Goal: Find specific page/section: Find specific page/section

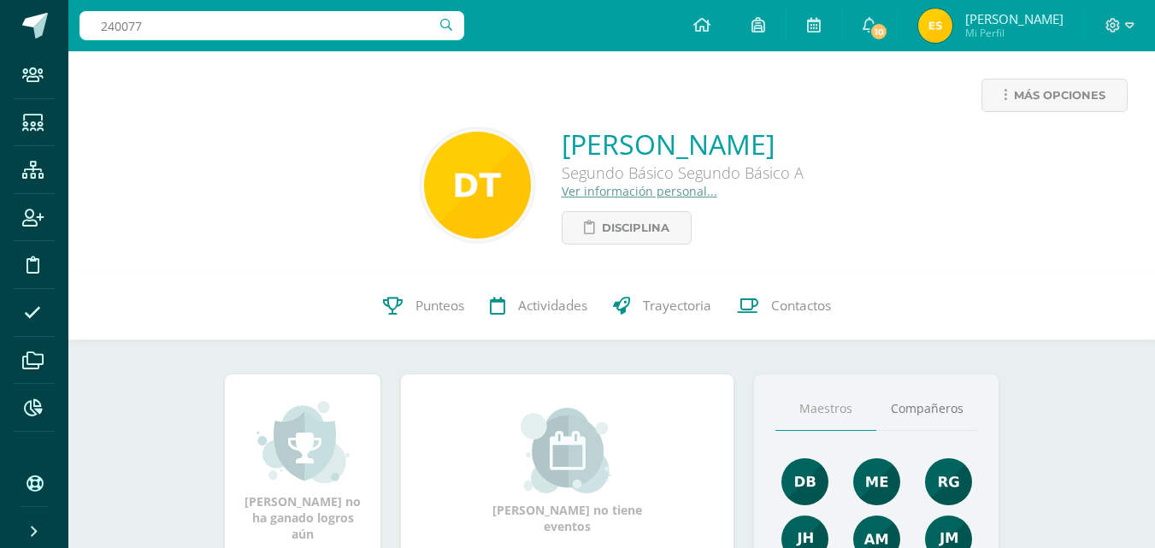
click at [306, 30] on input "240077" at bounding box center [272, 25] width 385 height 29
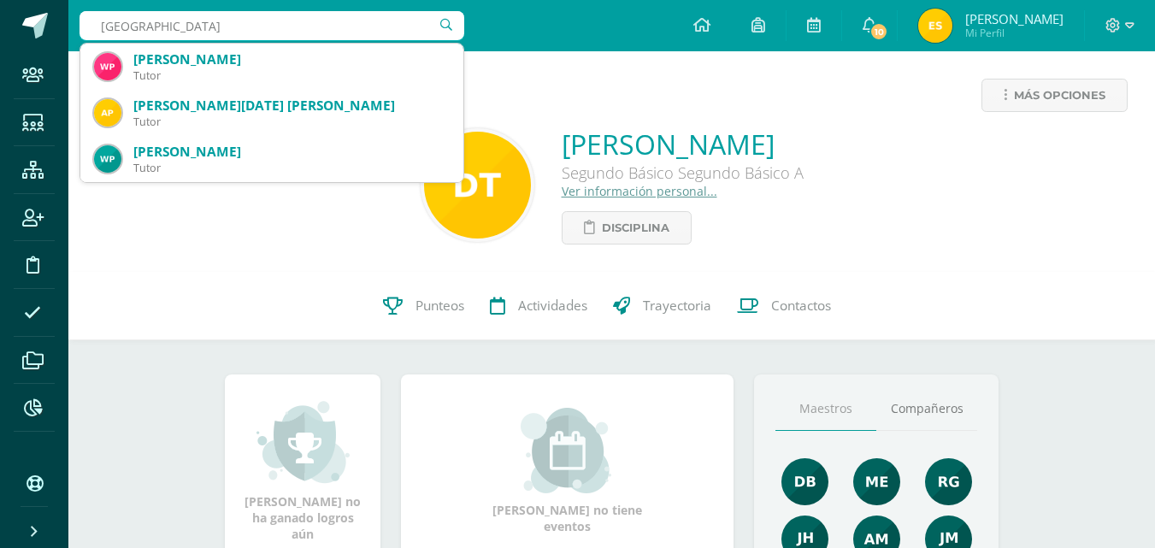
click at [97, 24] on input "PALENCIA" at bounding box center [272, 25] width 385 height 29
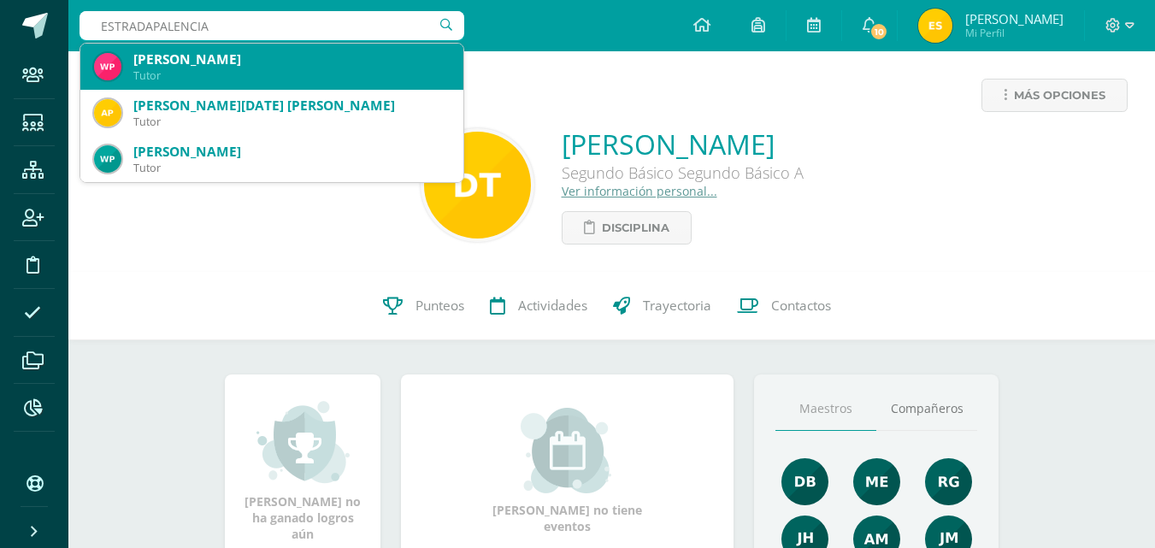
type input "ESTRADA PALENCIA"
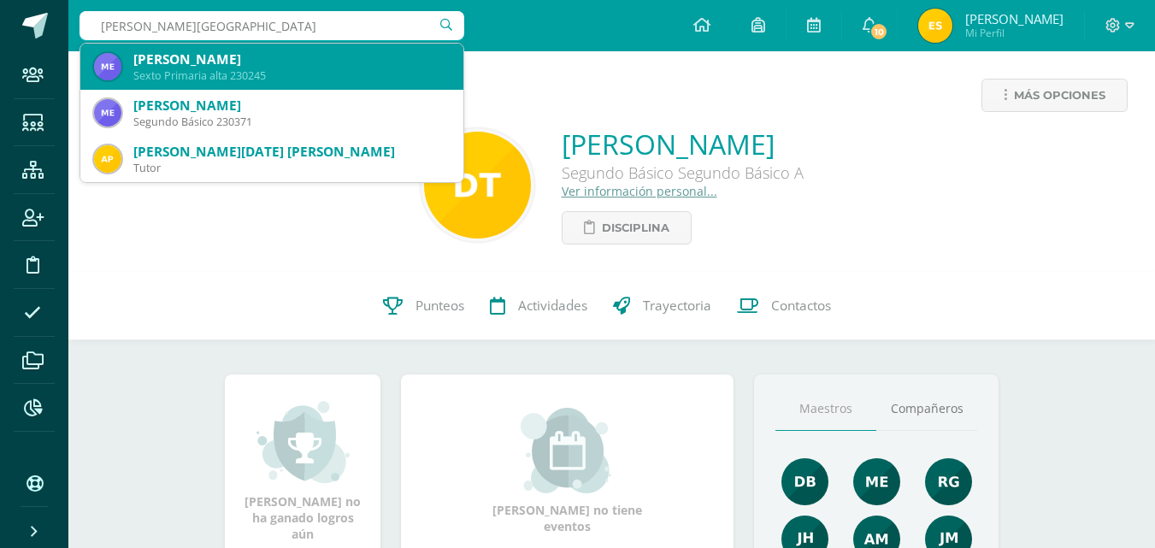
click at [285, 58] on div "María Alejandra Estrada Palencia" at bounding box center [291, 59] width 316 height 18
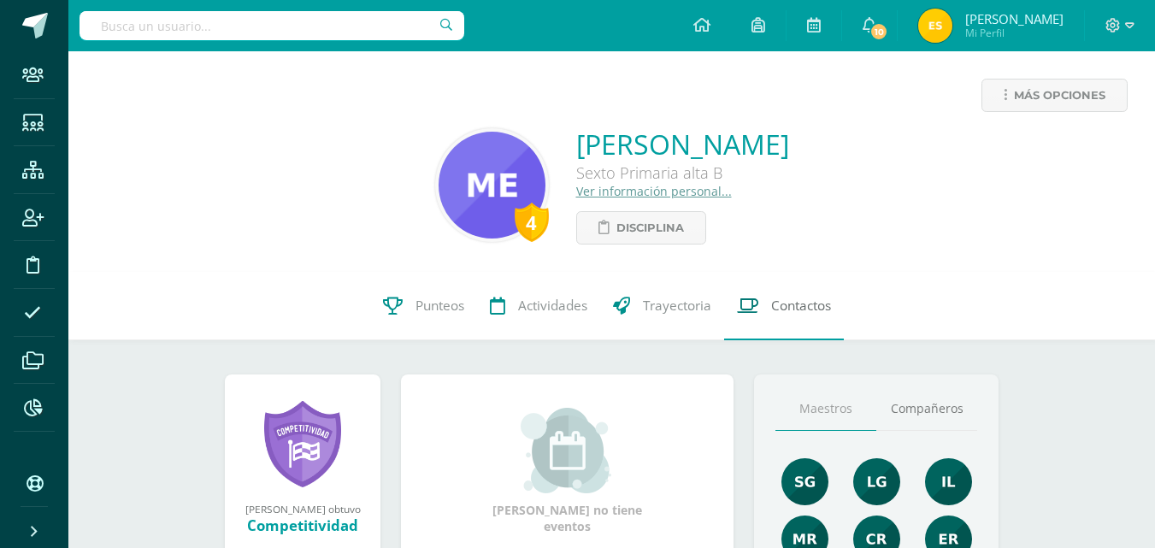
click at [798, 332] on link "Contactos" at bounding box center [784, 306] width 120 height 68
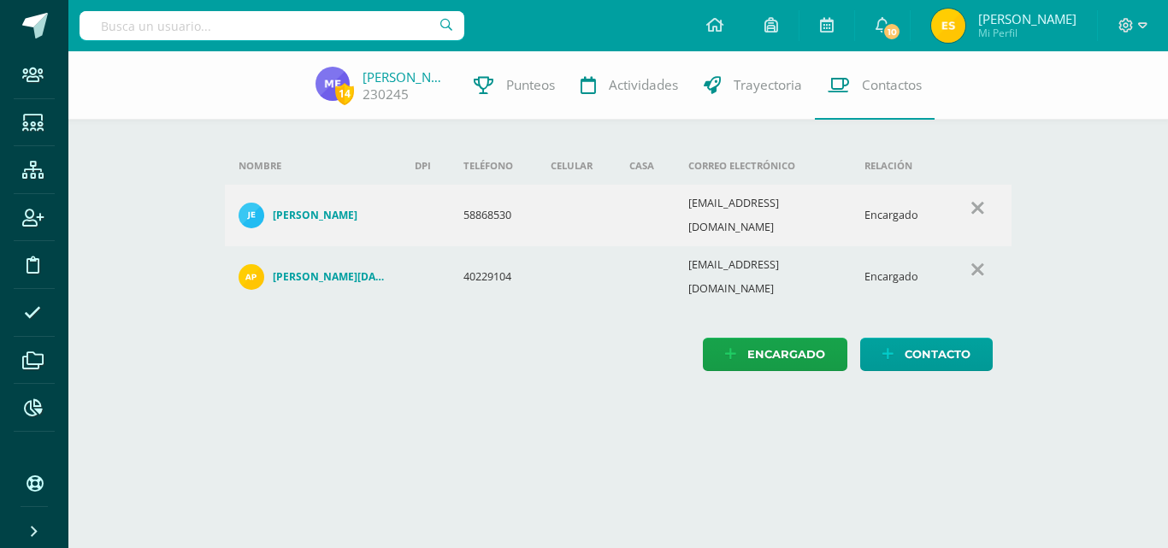
click at [280, 26] on input "text" at bounding box center [272, 25] width 385 height 29
click at [292, 270] on h4 "Ana Lucia Palencia Chamalé de Estrada" at bounding box center [330, 277] width 115 height 14
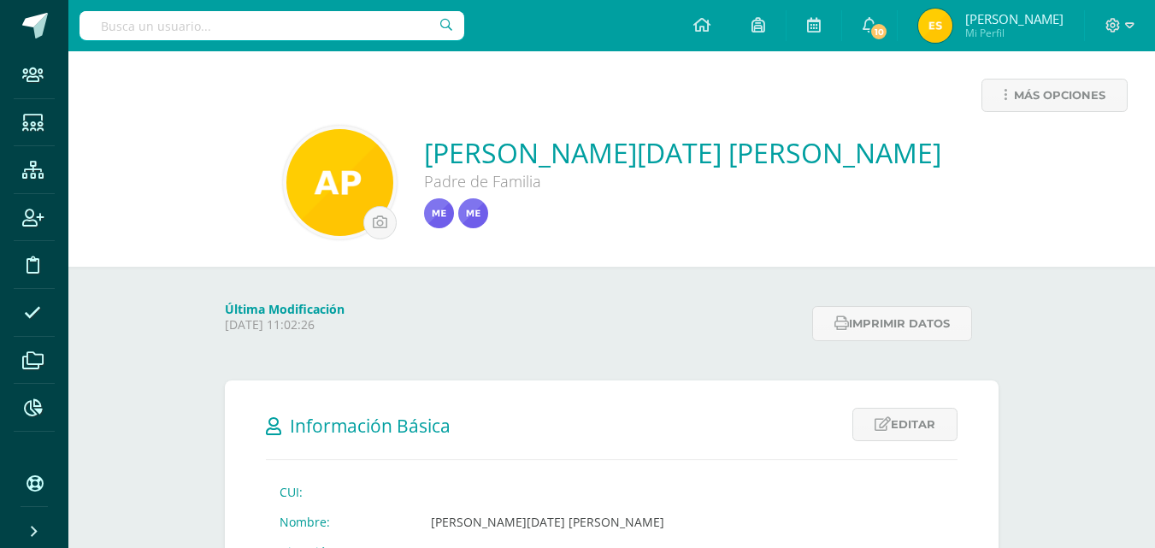
click at [197, 17] on input "text" at bounding box center [272, 25] width 385 height 29
type input "SILVIA ESTRADA"
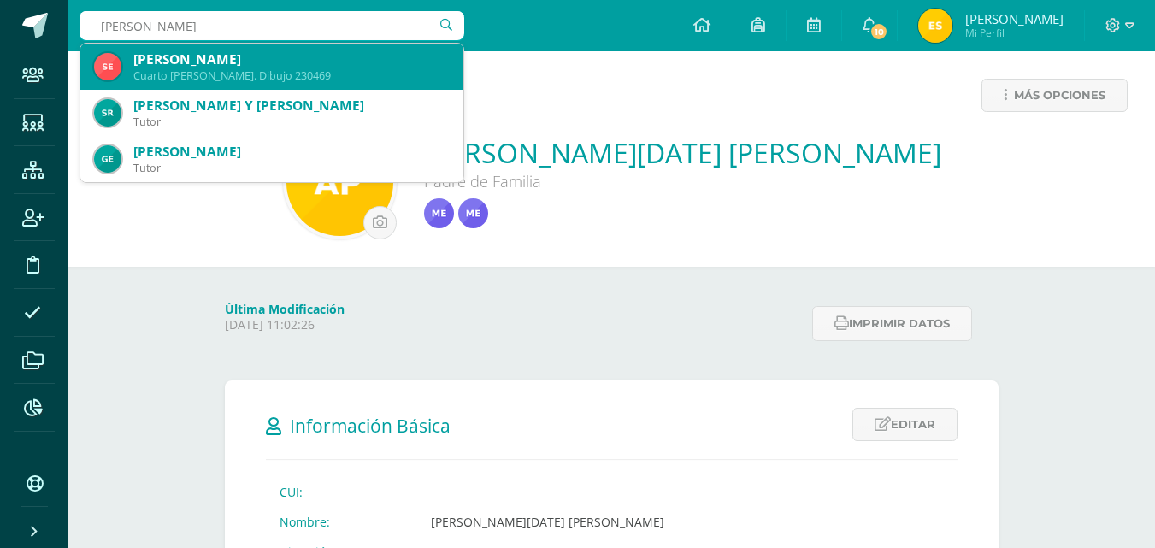
click at [269, 69] on div "Cuarto Bach. Dibujo 230469" at bounding box center [291, 75] width 316 height 15
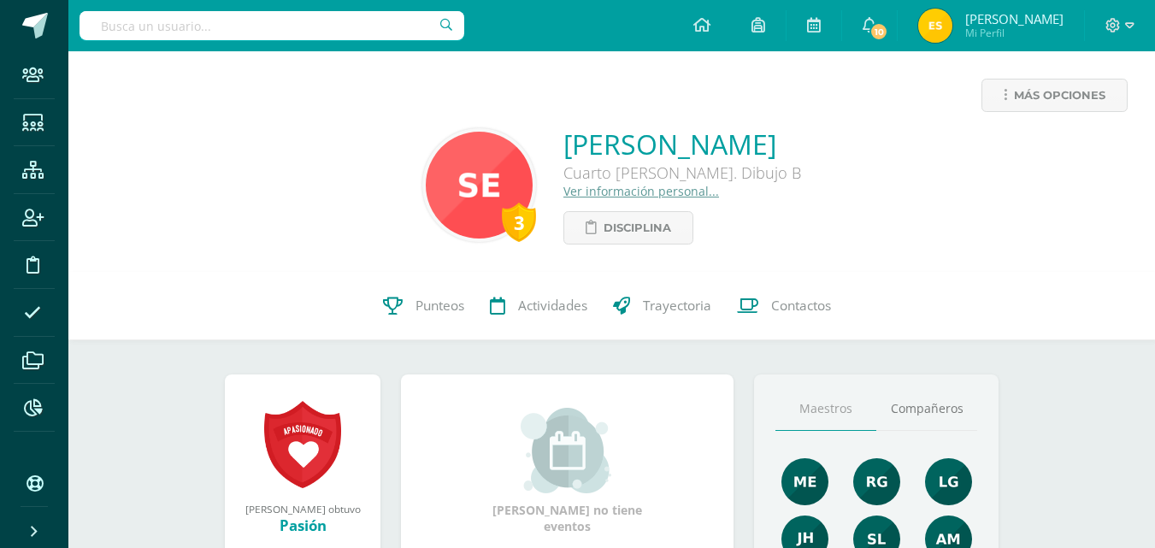
click at [564, 188] on link "Ver información personal..." at bounding box center [642, 191] width 156 height 16
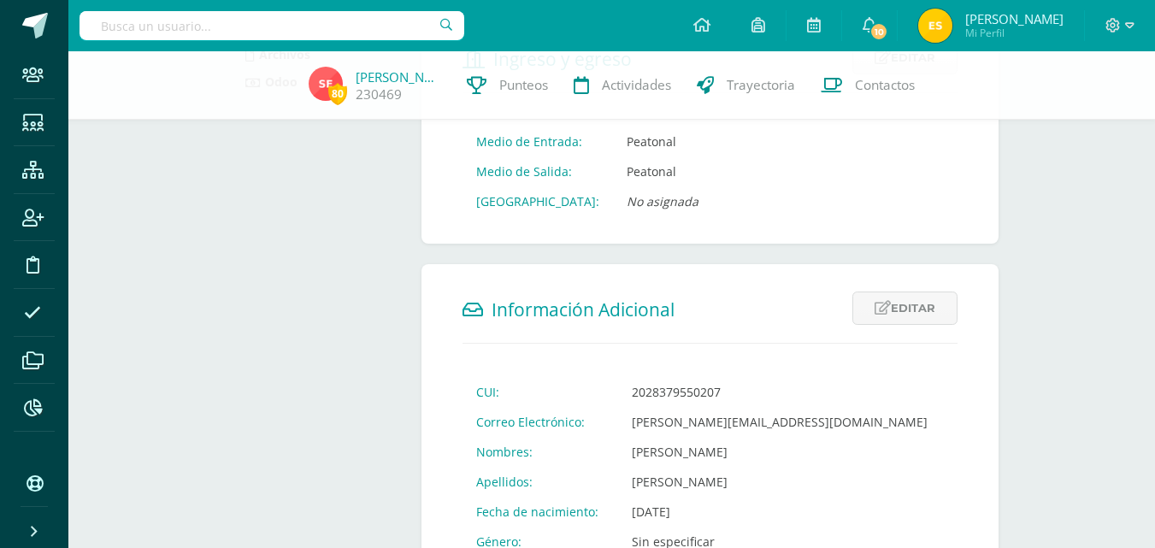
scroll to position [400, 0]
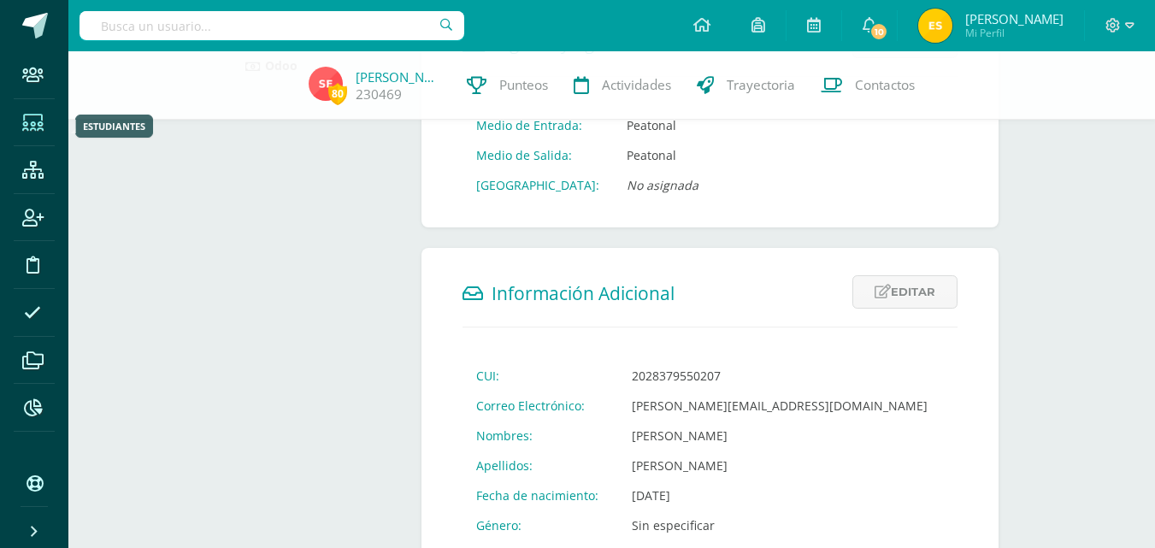
click at [42, 119] on icon at bounding box center [32, 123] width 21 height 17
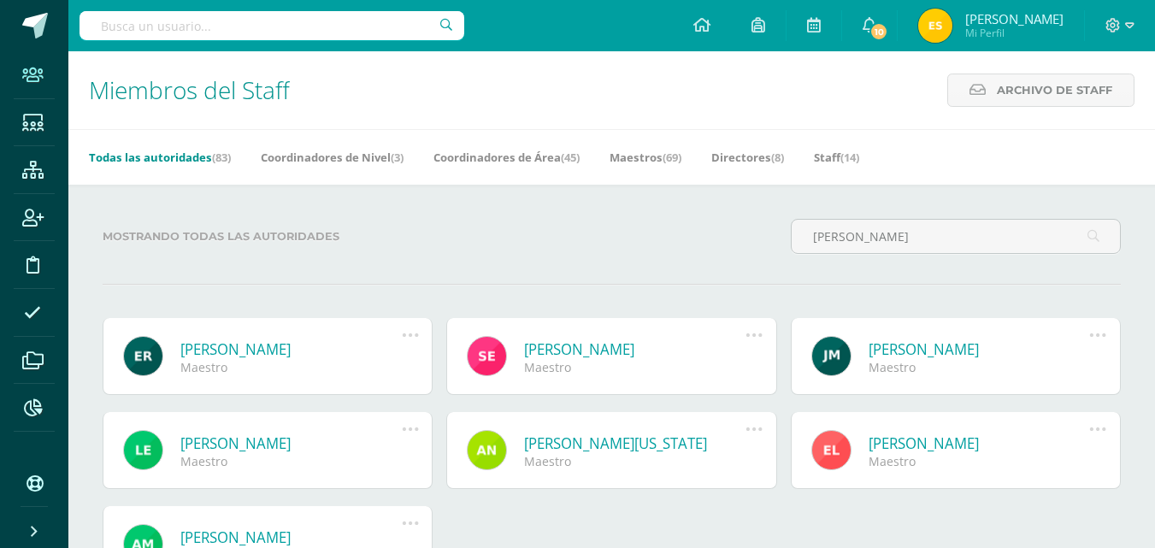
type input "ELIGIA"
click at [274, 348] on link "Eligia Maria Romero" at bounding box center [290, 350] width 221 height 20
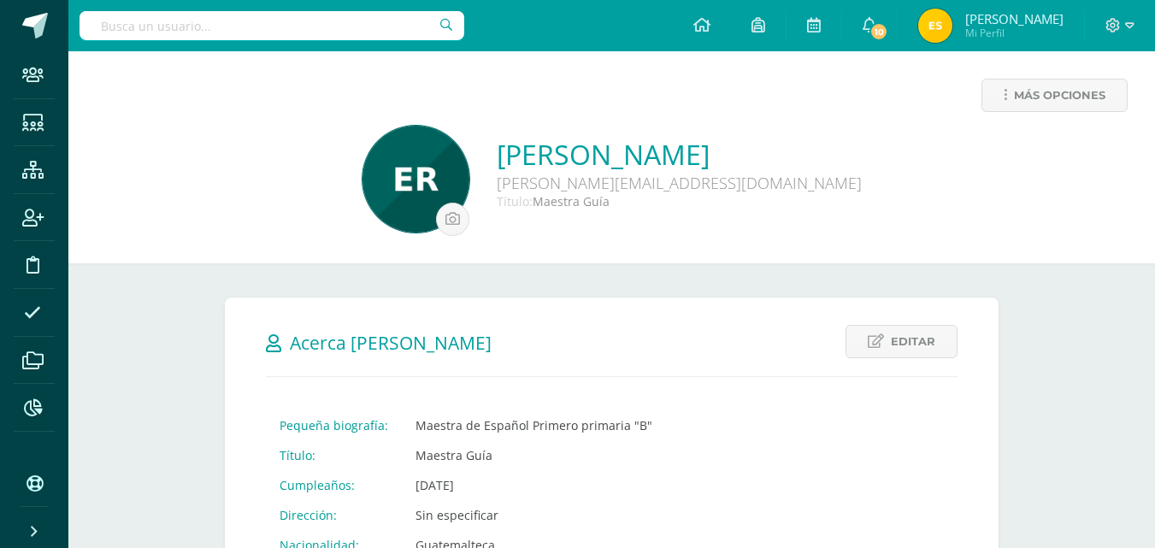
click at [195, 19] on input "text" at bounding box center [272, 25] width 385 height 29
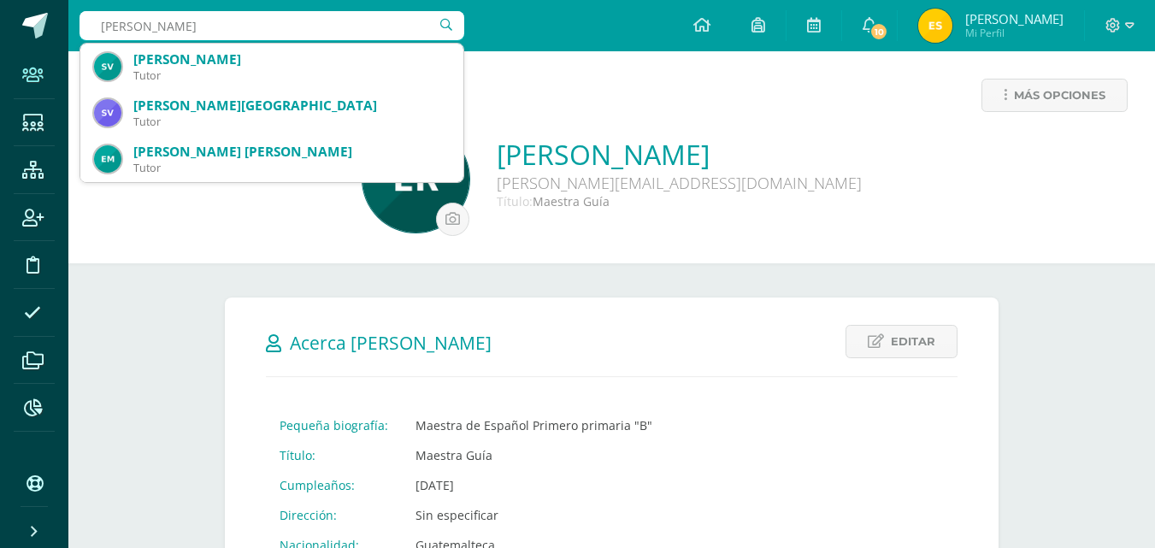
type input "[PERSON_NAME]"
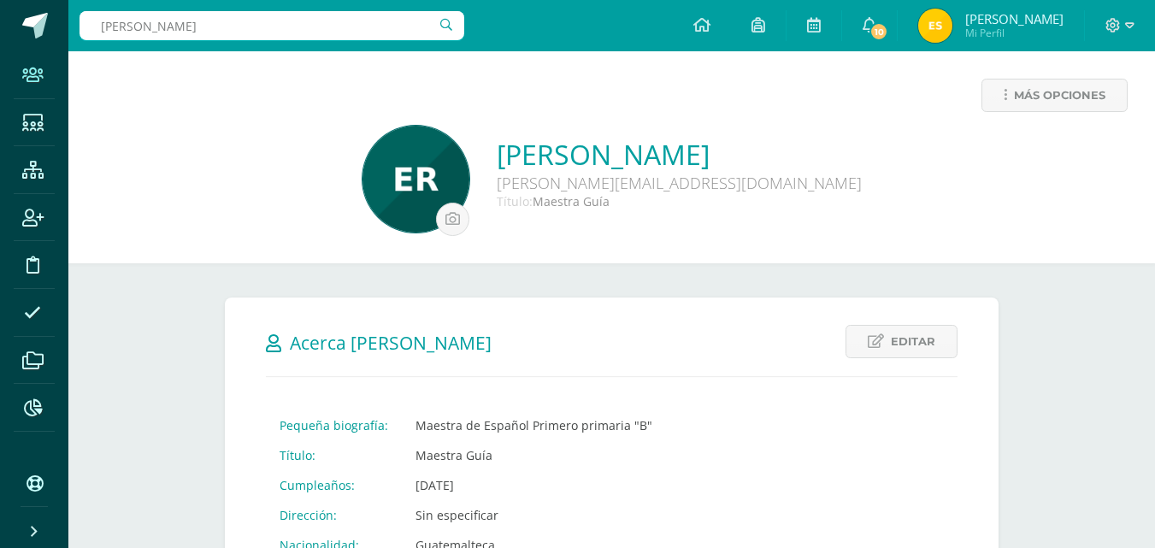
click at [18, 84] on span at bounding box center [33, 75] width 38 height 38
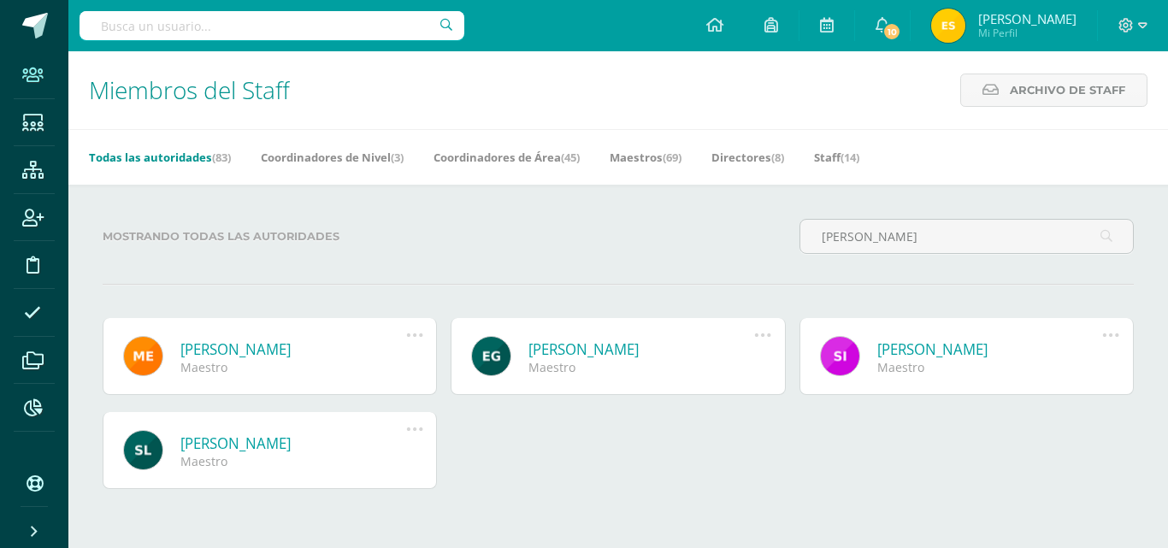
type input "MELVIN"
click at [244, 358] on link "Melvin Ezequiel López Pérez" at bounding box center [293, 350] width 226 height 20
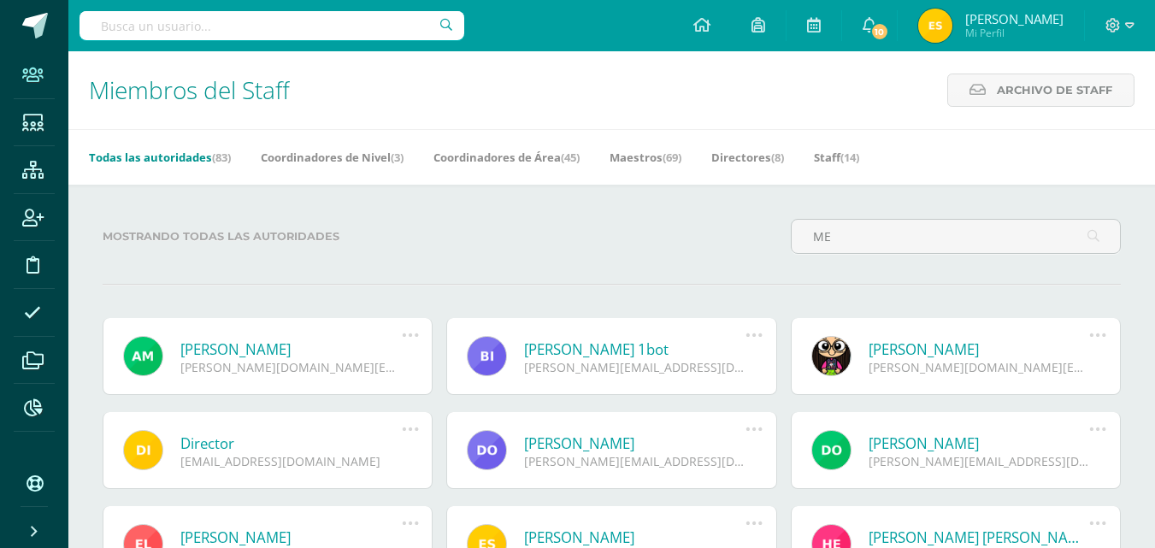
type input "M"
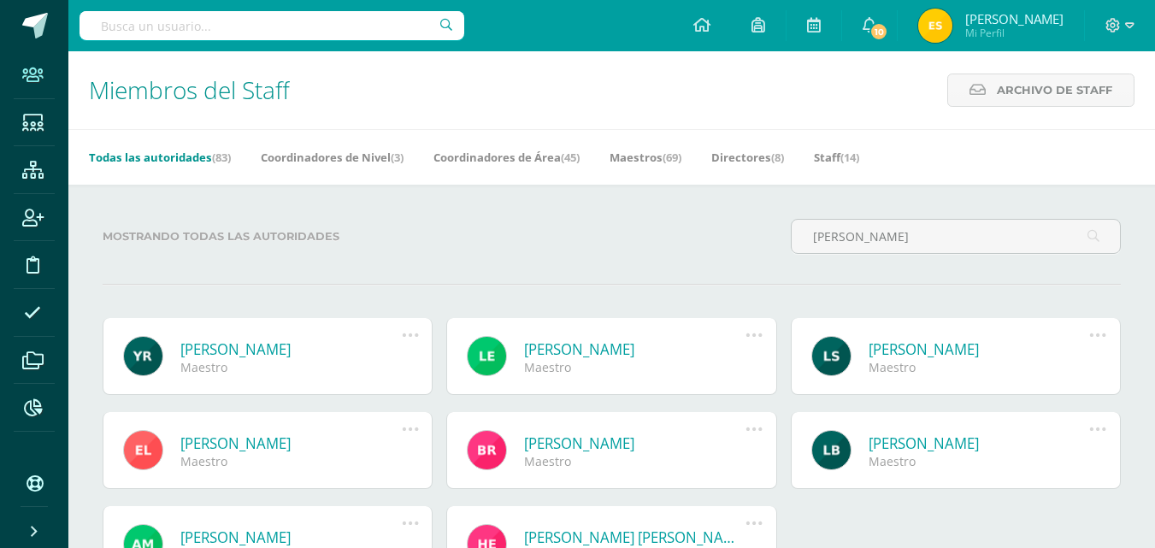
type input "[PERSON_NAME]"
click at [248, 349] on link "[PERSON_NAME]" at bounding box center [290, 350] width 221 height 20
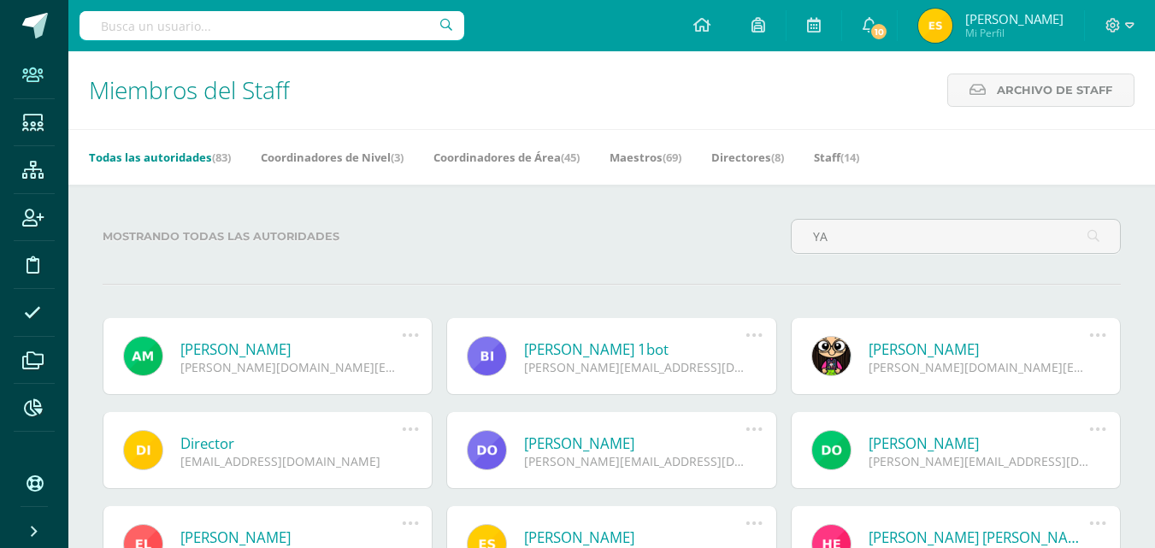
type input "Y"
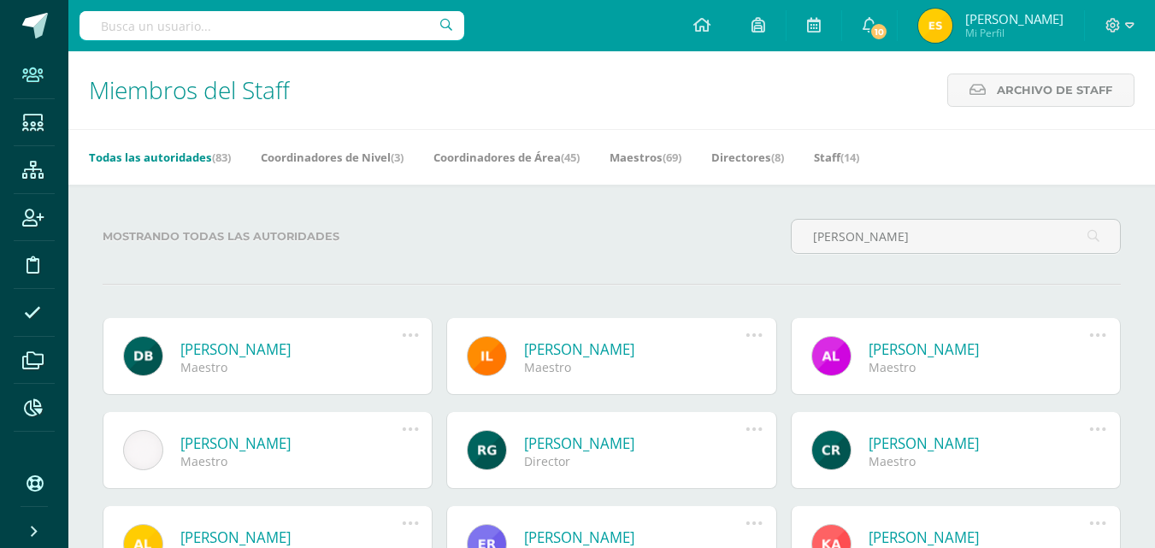
type input "DIANA"
click at [302, 350] on link "[PERSON_NAME]" at bounding box center [290, 350] width 221 height 20
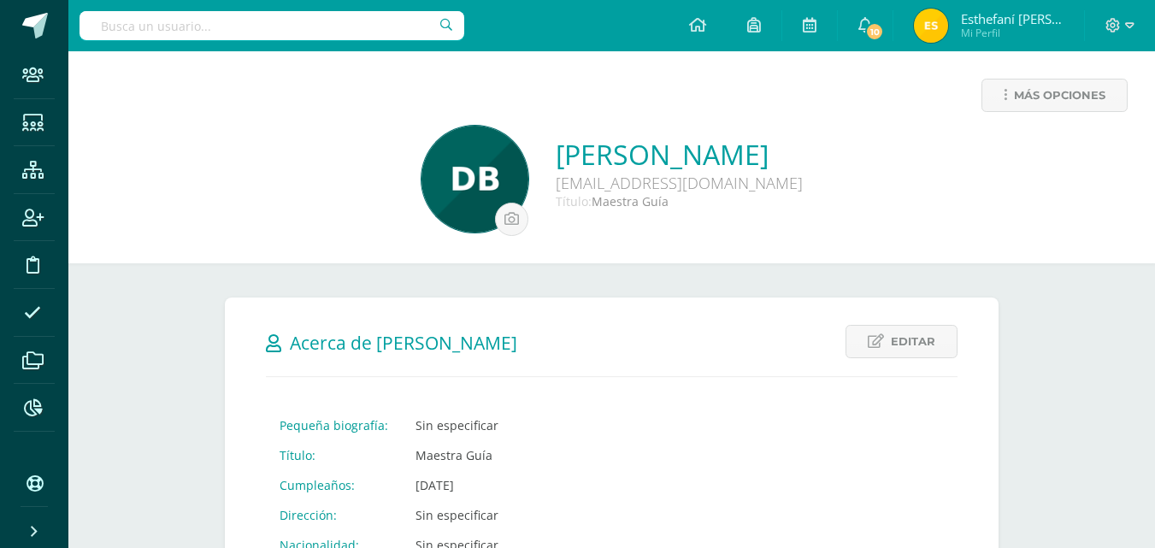
click at [180, 34] on input "text" at bounding box center [272, 25] width 385 height 29
type input "[PERSON_NAME][GEOGRAPHIC_DATA]"
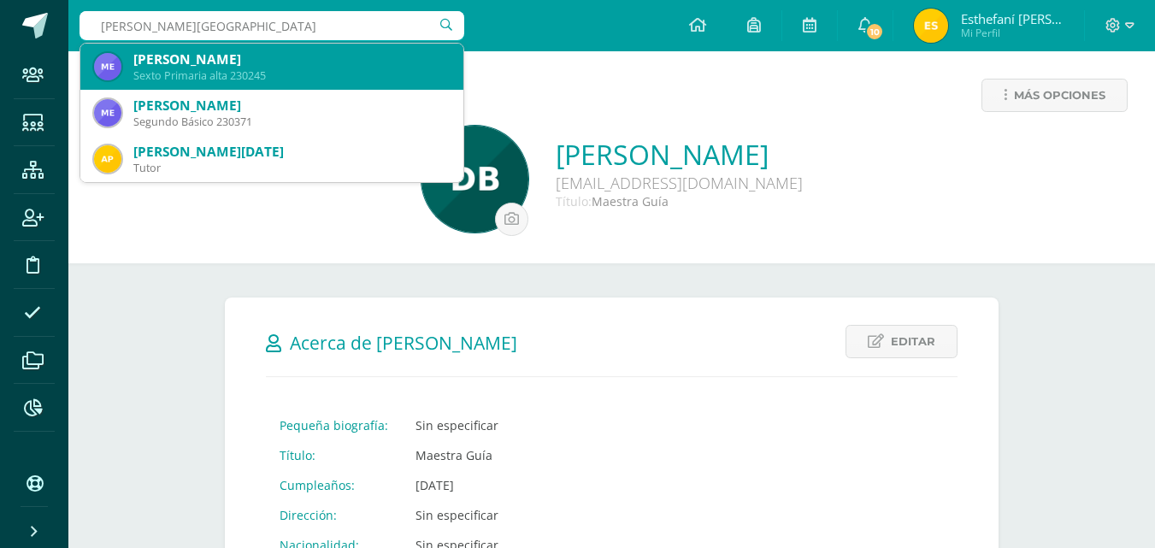
click at [212, 52] on div "[PERSON_NAME]" at bounding box center [291, 59] width 316 height 18
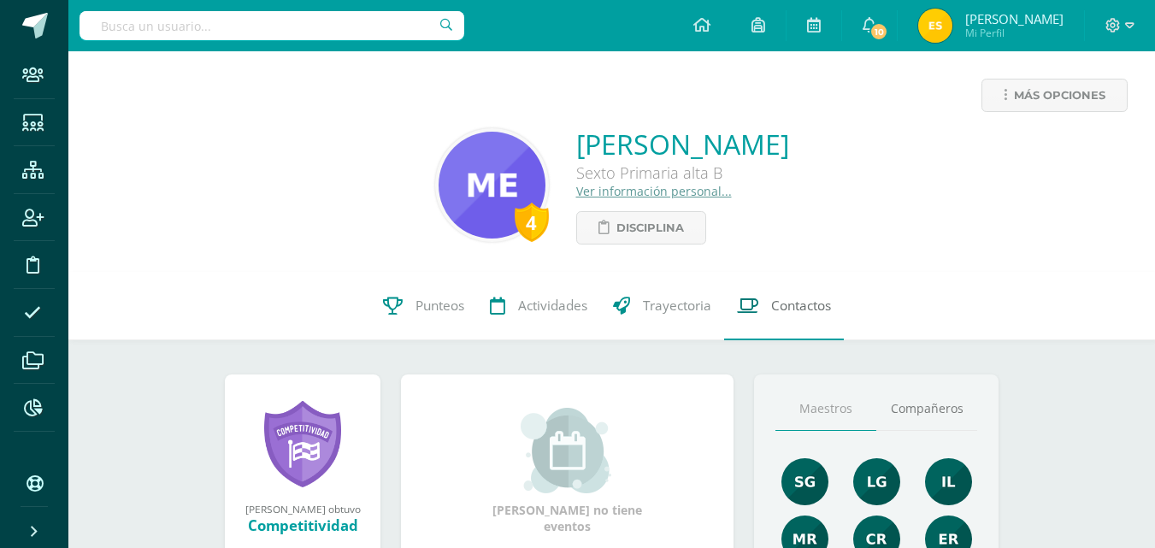
click at [831, 328] on link "Contactos" at bounding box center [784, 306] width 120 height 68
